Goal: Find specific page/section: Find specific page/section

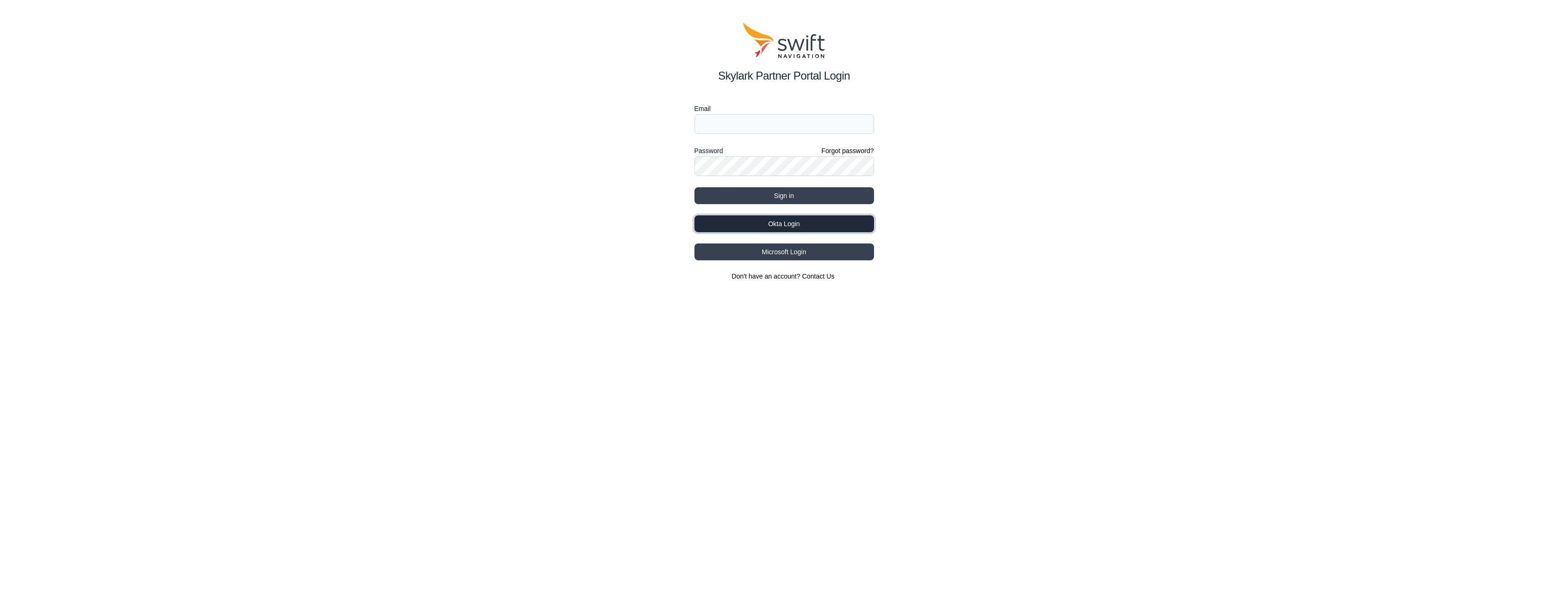
drag, startPoint x: 786, startPoint y: 224, endPoint x: 849, endPoint y: 222, distance: 63.0
click at [786, 224] on button "Okta Login" at bounding box center [784, 224] width 180 height 17
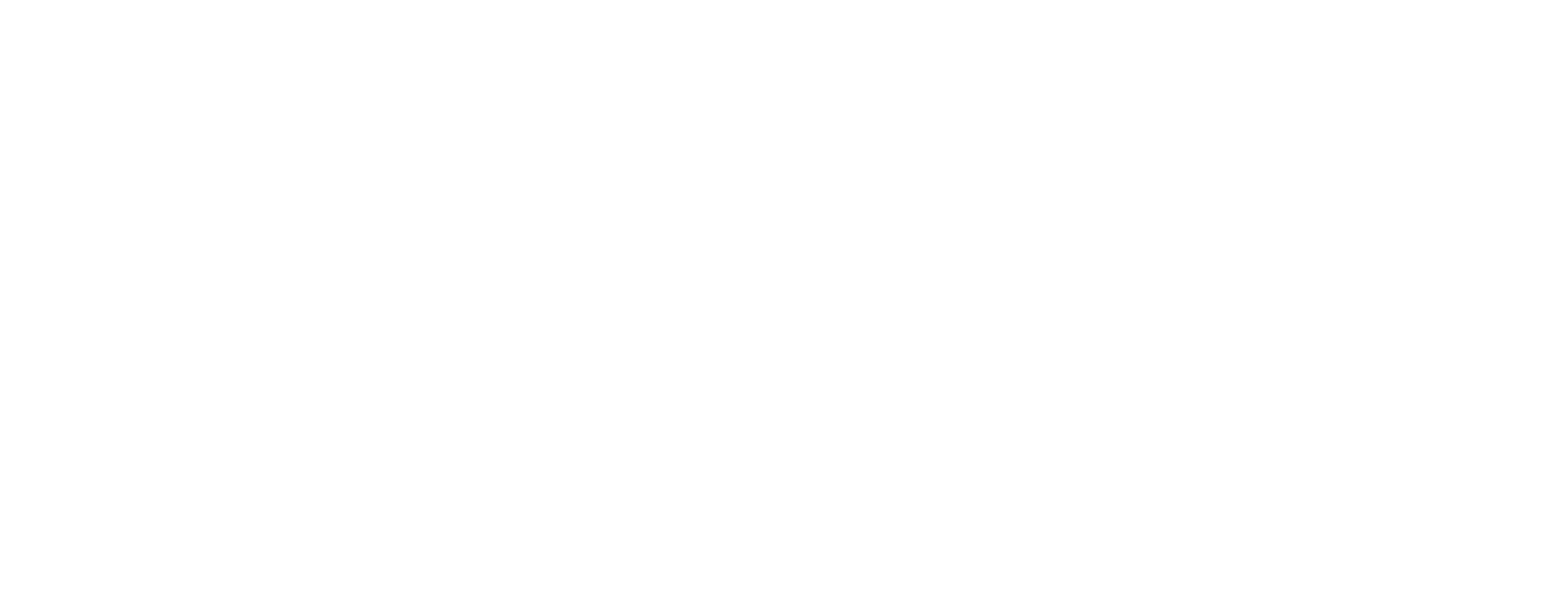
select select
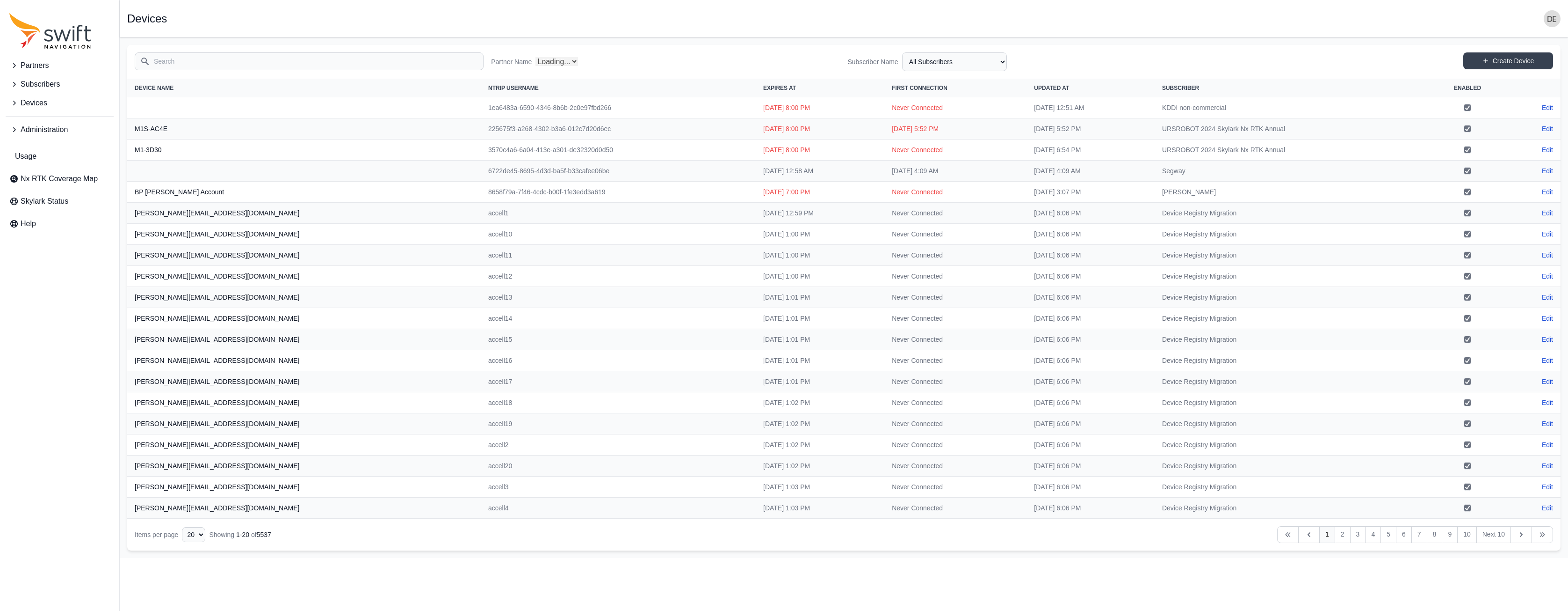
select select "Partner Name"
drag, startPoint x: 349, startPoint y: 58, endPoint x: 480, endPoint y: 62, distance: 131.1
click at [350, 57] on input "Search" at bounding box center [309, 61] width 349 height 18
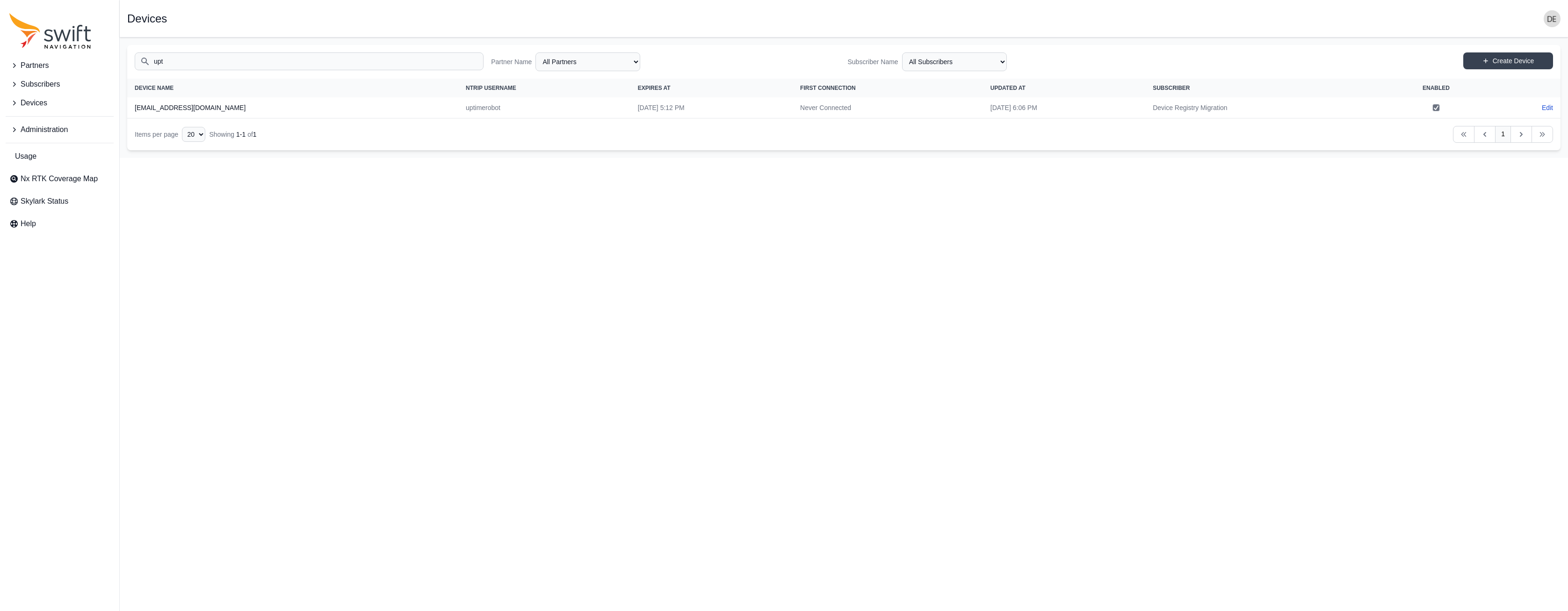
type input "upt"
